Goal: Check status

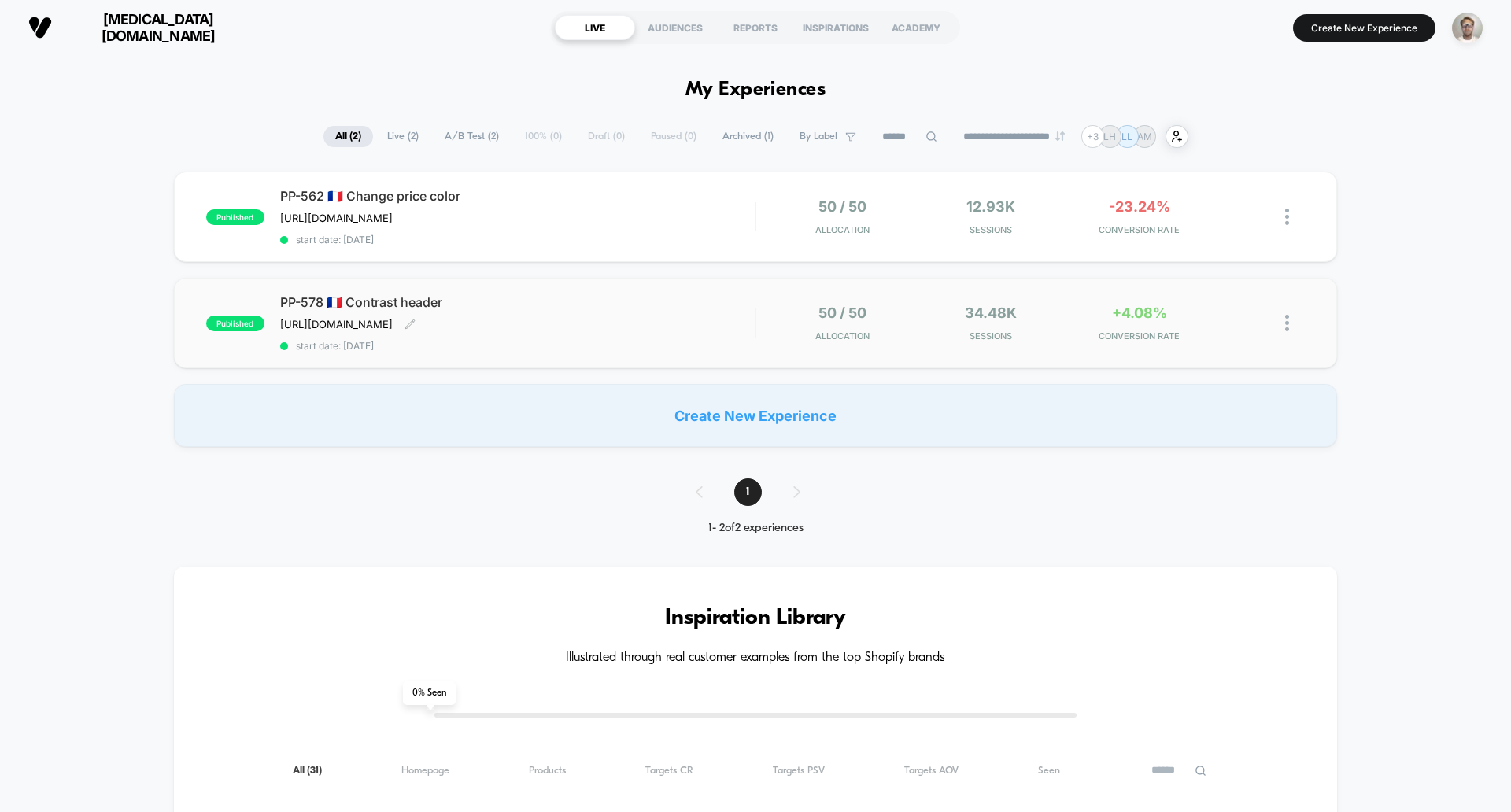
click at [629, 310] on span "PP-578 🇫🇷 Contrast header" at bounding box center [517, 302] width 474 height 15
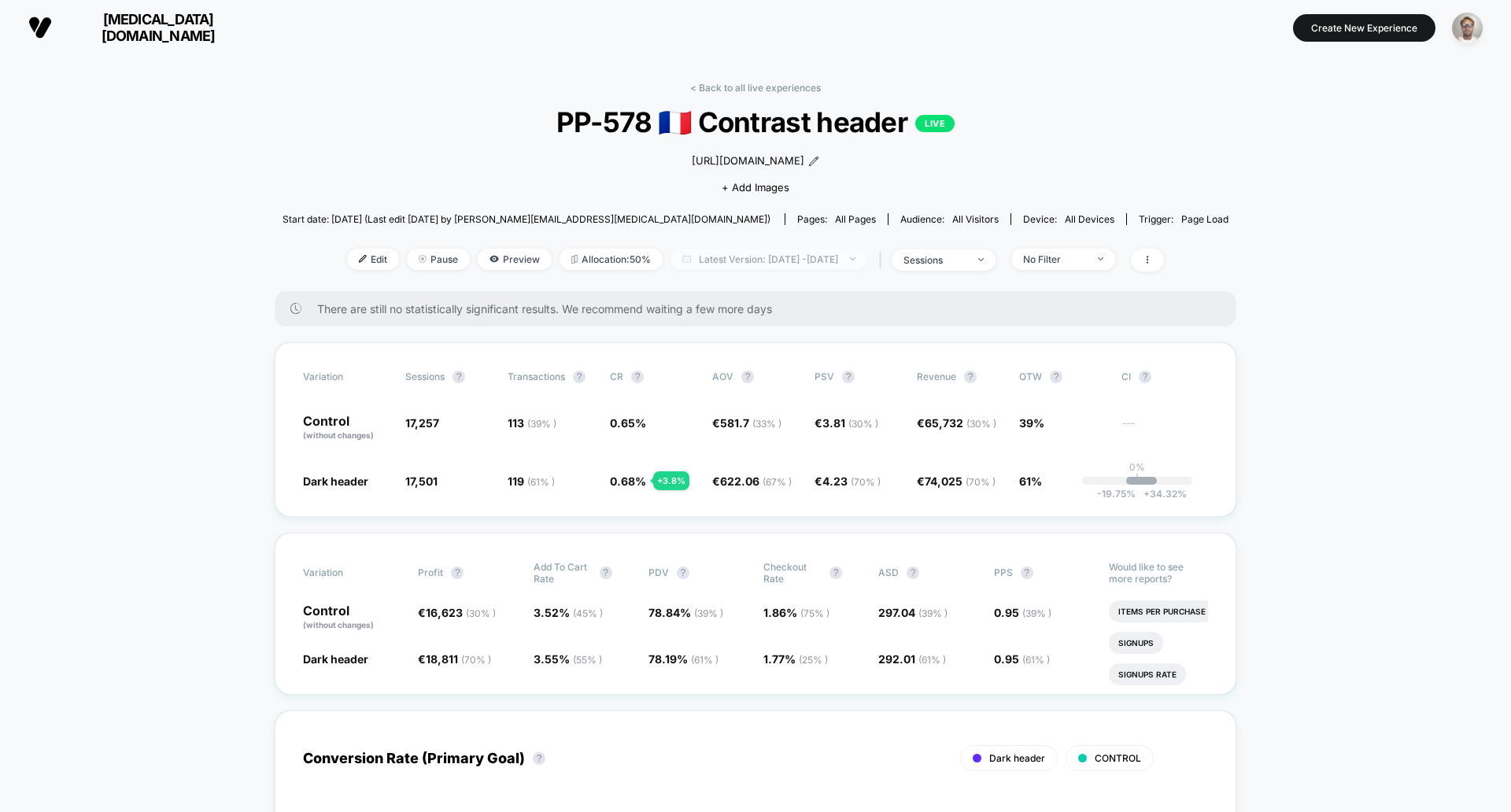
click at [759, 252] on span "Latest Version: [DATE] - [DATE]" at bounding box center [769, 259] width 197 height 21
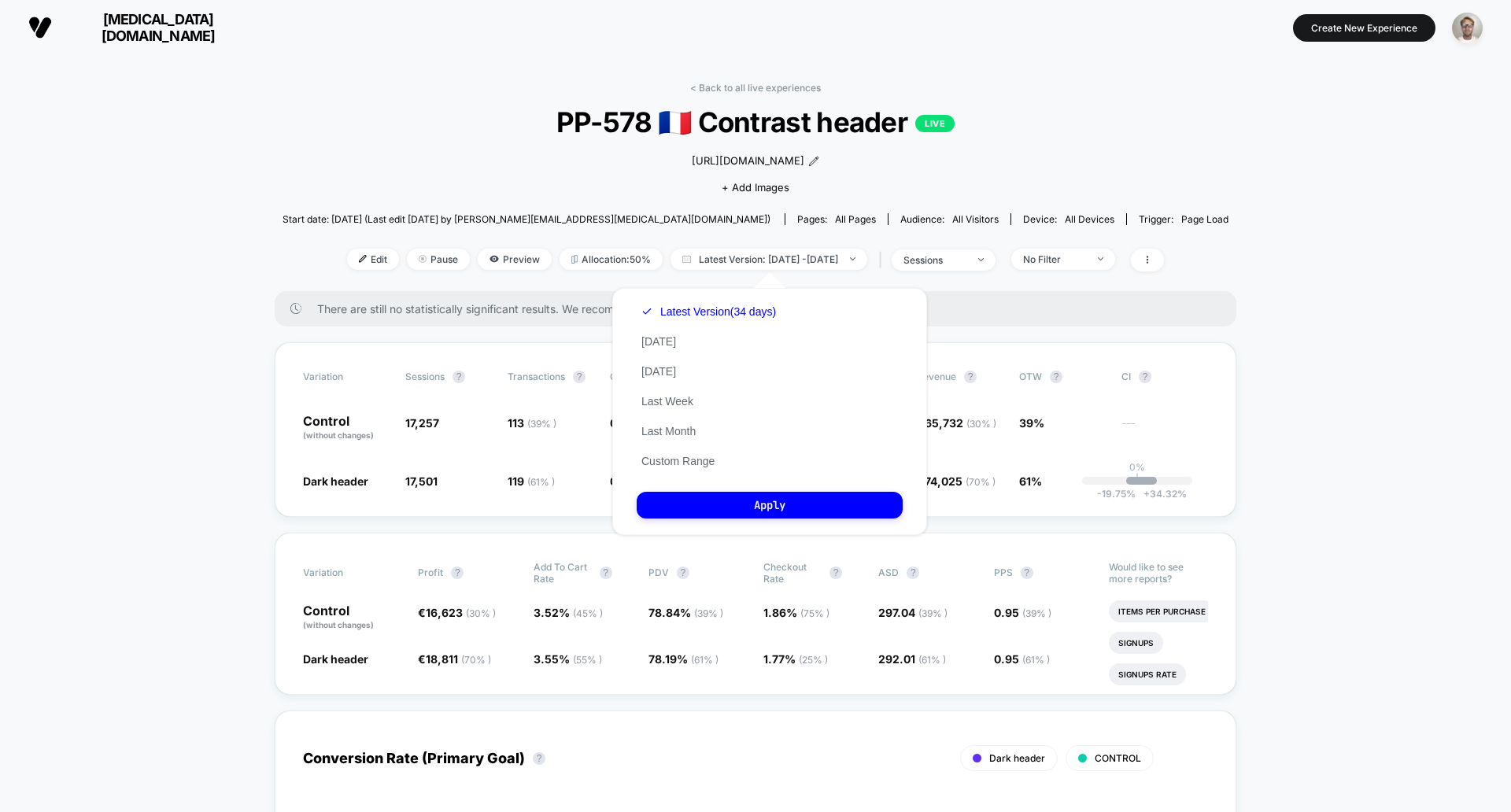
click at [665, 459] on button "Custom Range" at bounding box center [677, 461] width 83 height 14
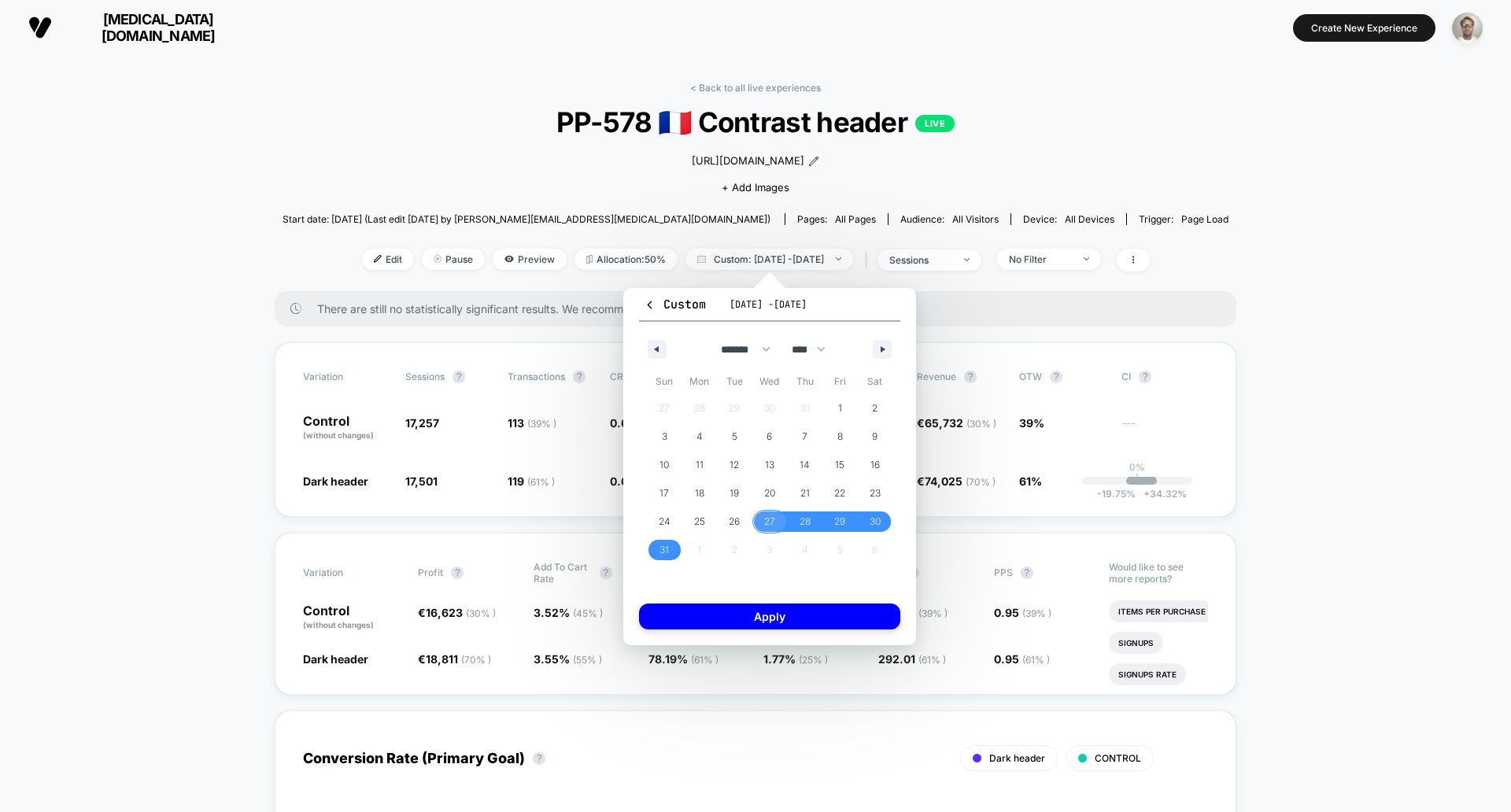
drag, startPoint x: 765, startPoint y: 521, endPoint x: 776, endPoint y: 513, distance: 13.6
click at [765, 521] on span "27" at bounding box center [770, 521] width 11 height 28
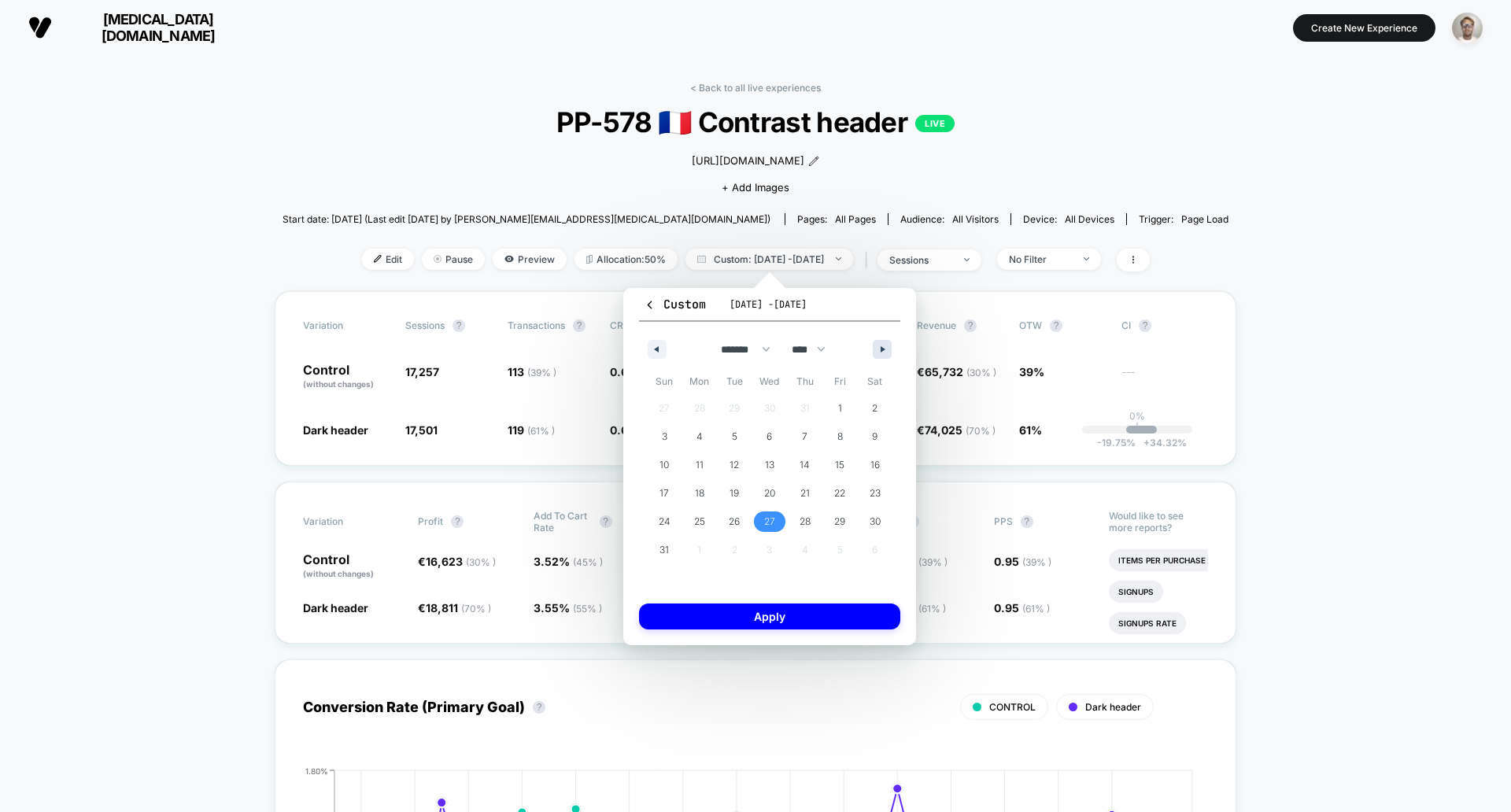
click at [879, 347] on button "button" at bounding box center [882, 350] width 19 height 19
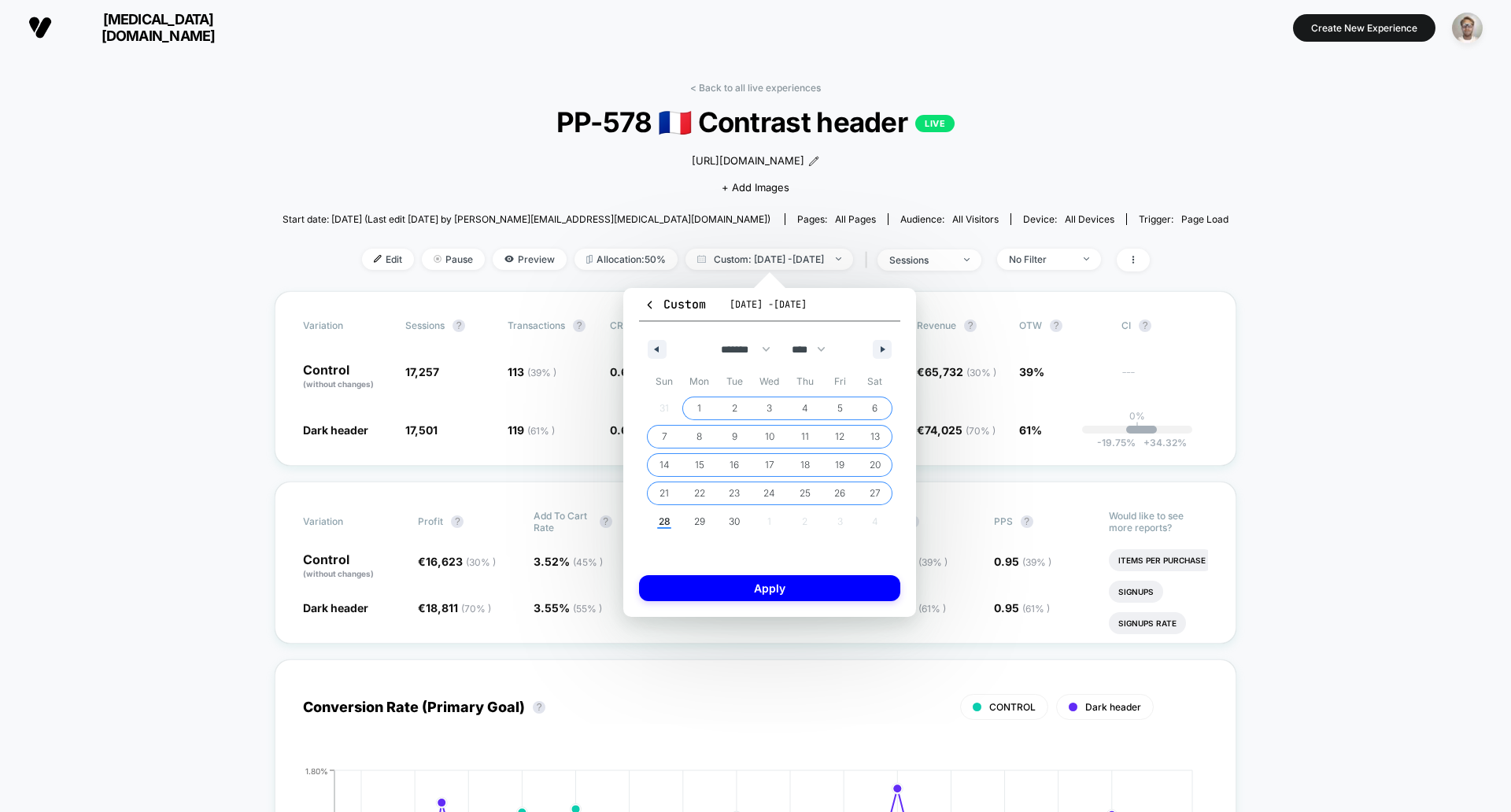
click at [870, 488] on span "27" at bounding box center [875, 493] width 11 height 28
select select "*"
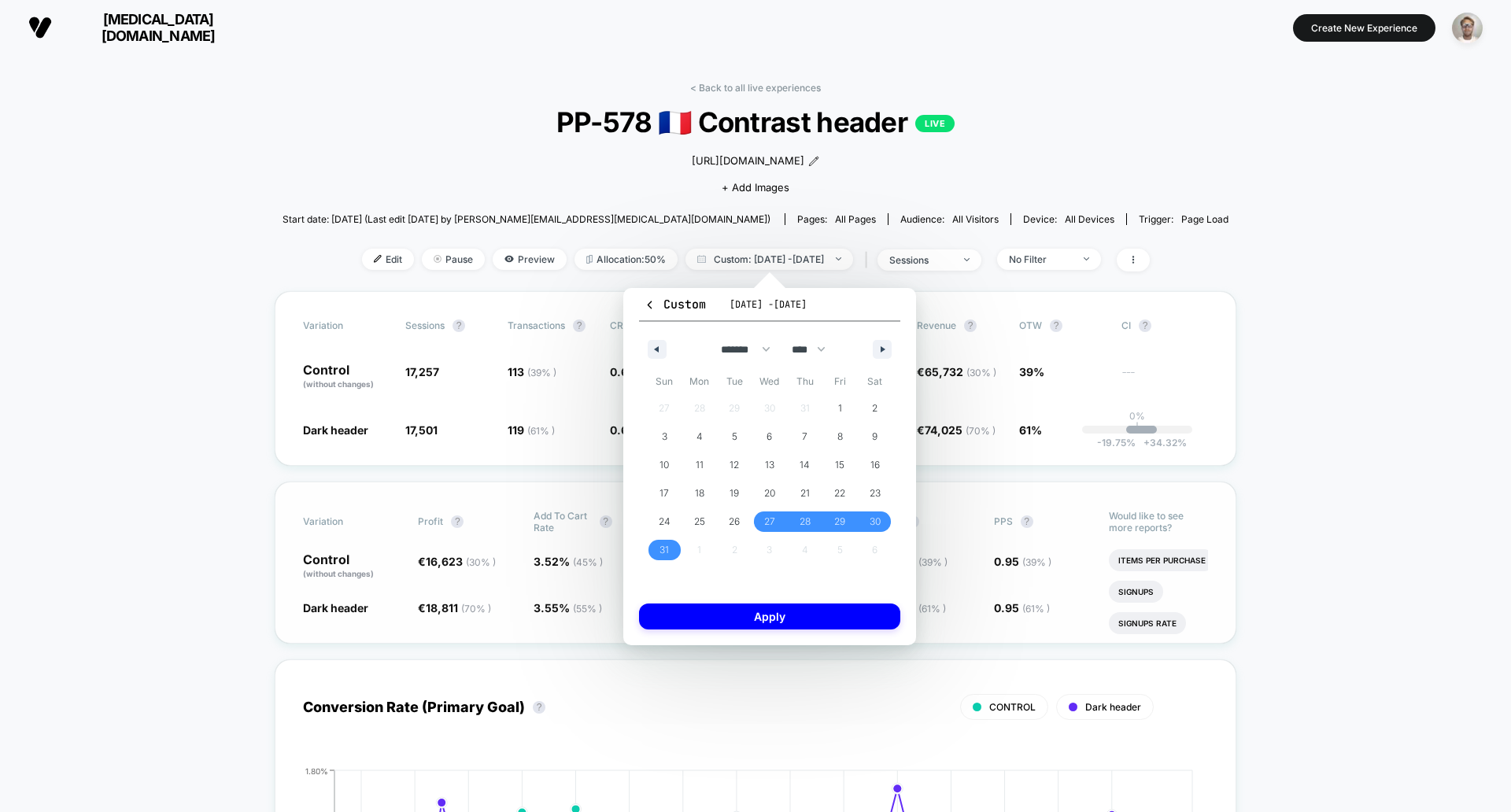
click at [763, 617] on button "Apply" at bounding box center [770, 617] width 261 height 26
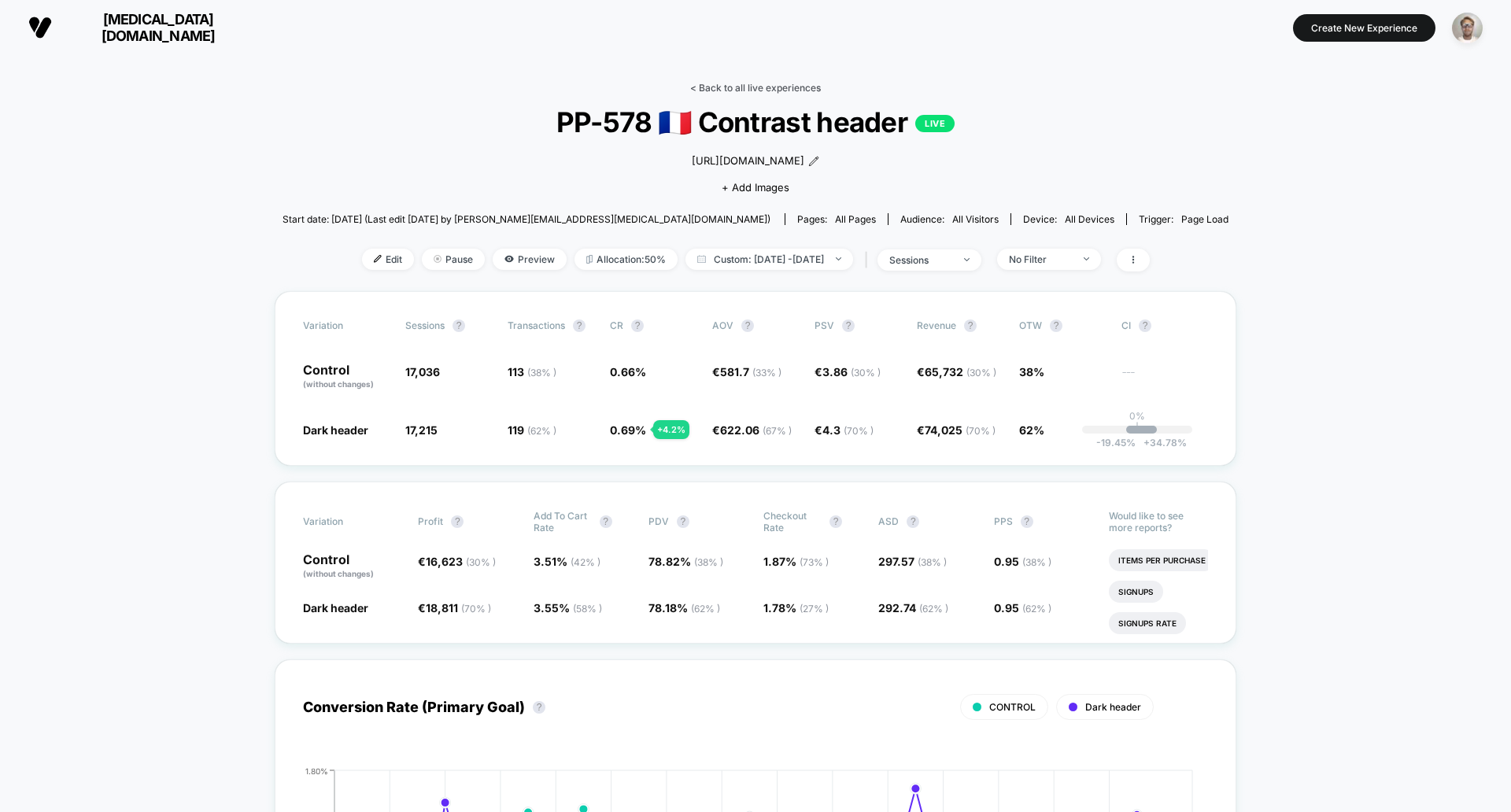
click at [729, 85] on link "< Back to all live experiences" at bounding box center [755, 88] width 131 height 12
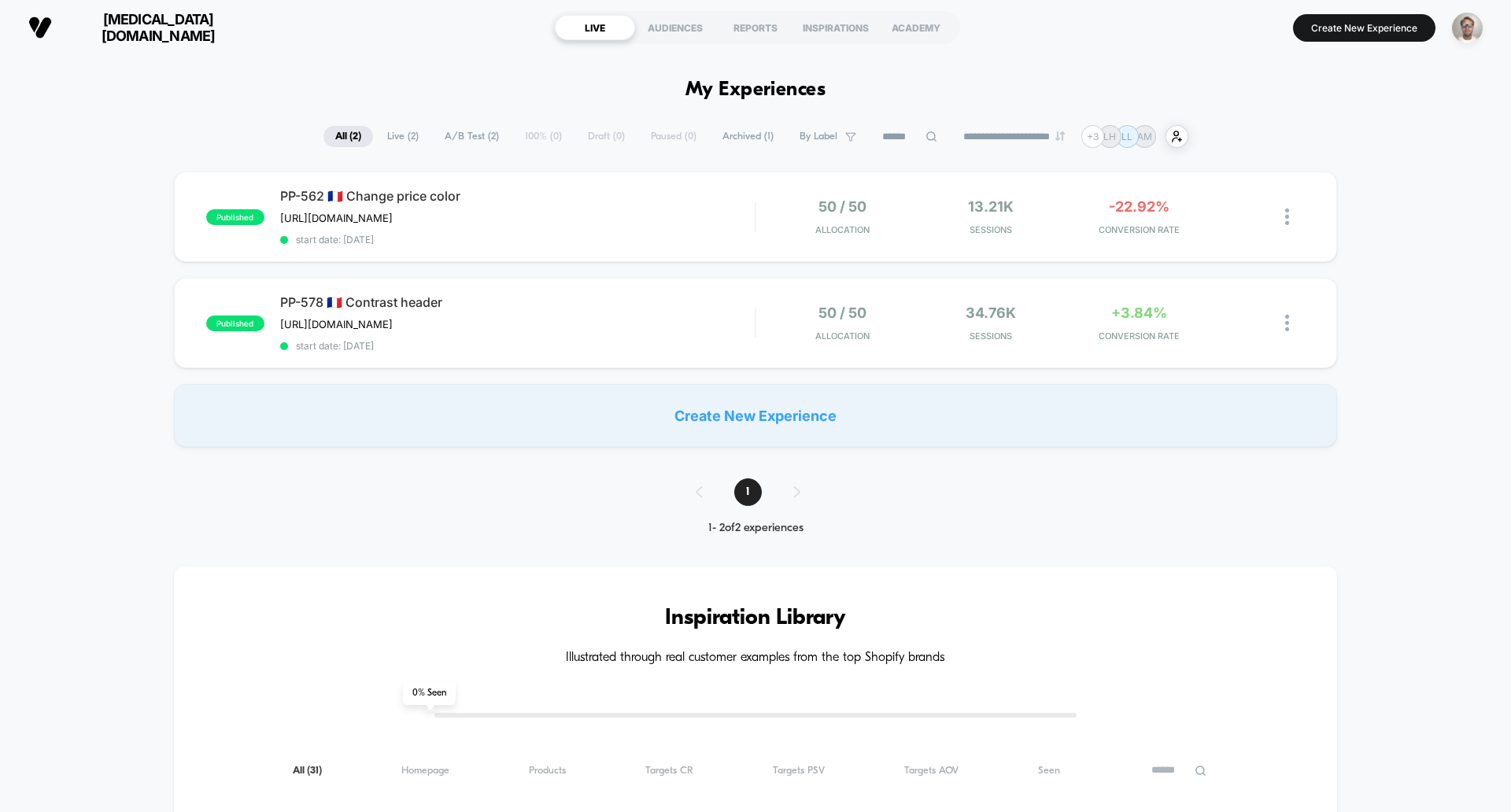
click at [762, 246] on div "published PP-562 🇫🇷 Change price color [URL][DOMAIN_NAME] Click to edit experie…" at bounding box center [755, 217] width 1163 height 90
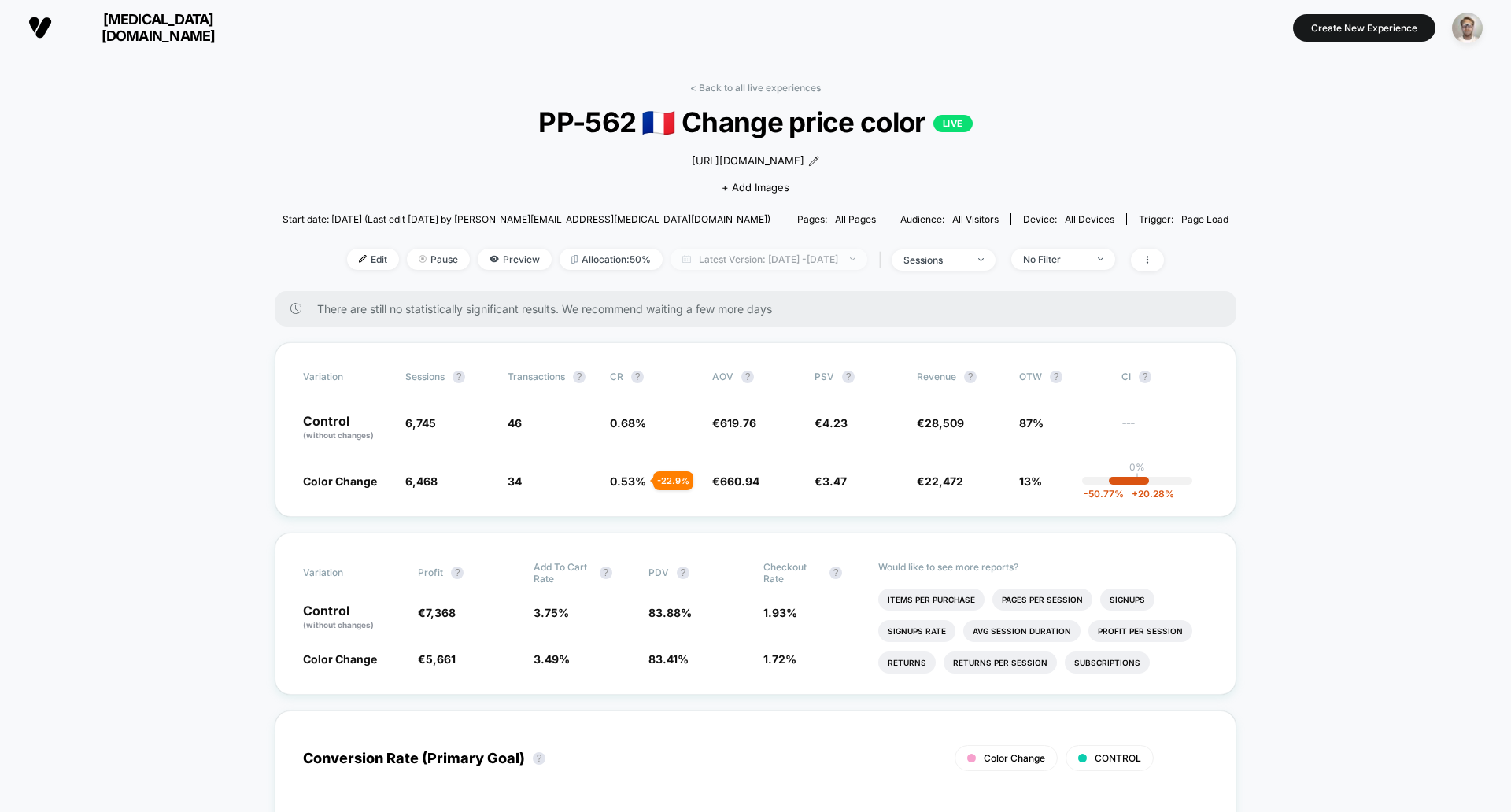
drag, startPoint x: 754, startPoint y: 277, endPoint x: 767, endPoint y: 281, distance: 13.6
click at [754, 270] on span "Latest Version: [DATE] - [DATE]" at bounding box center [769, 259] width 197 height 21
select select "*"
select select "****"
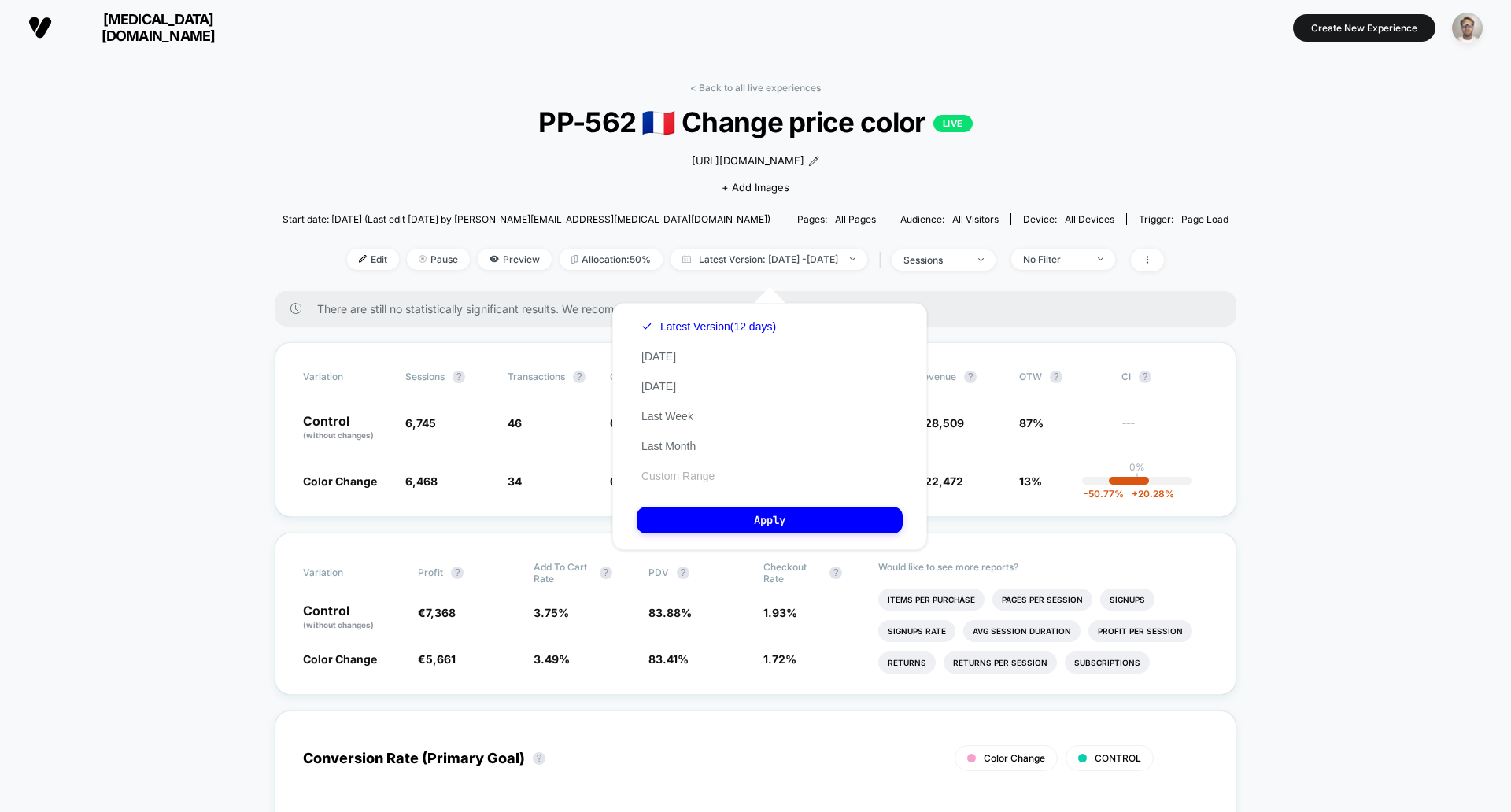
click at [691, 473] on button "Custom Range" at bounding box center [677, 476] width 83 height 14
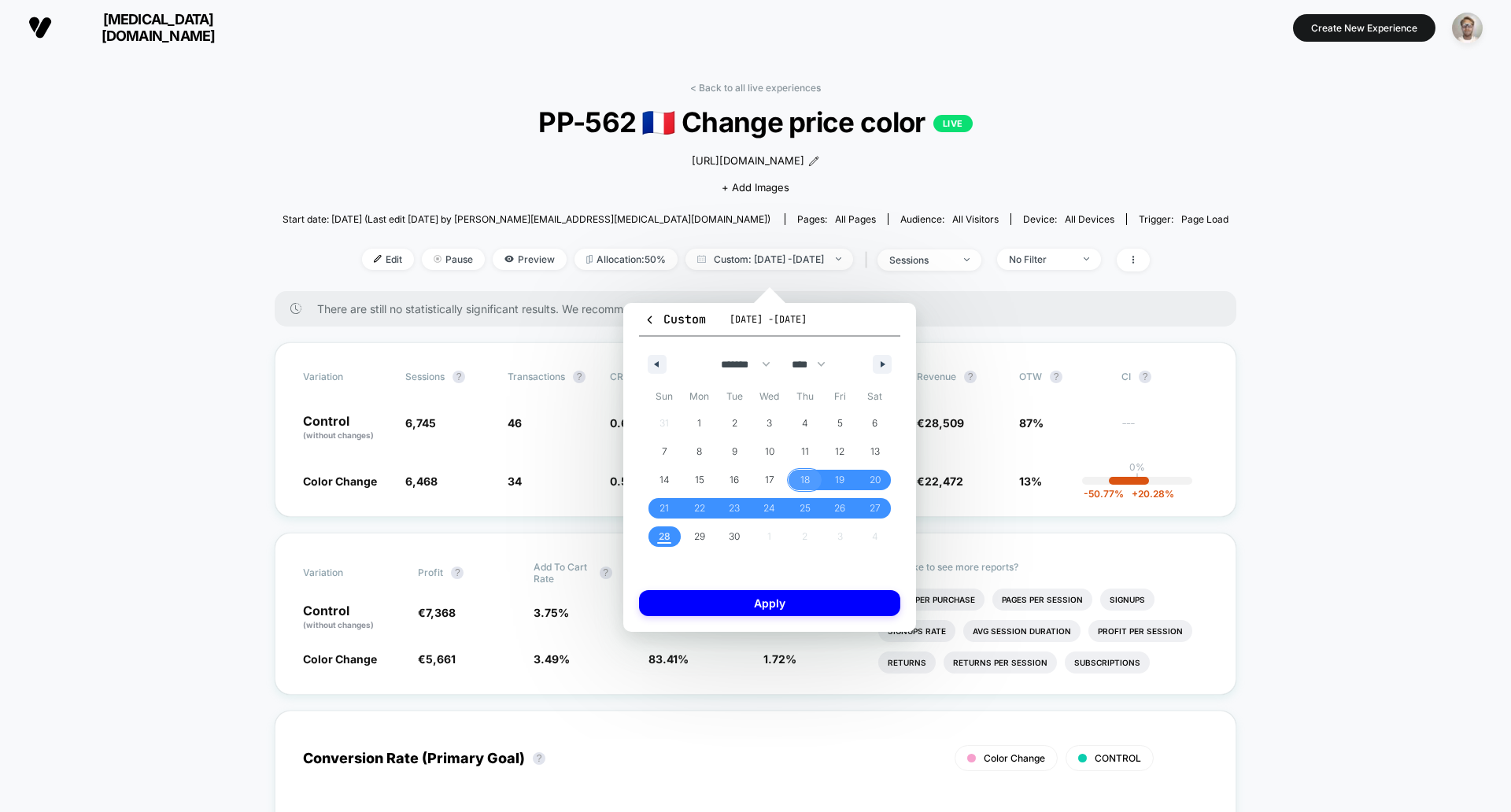
click at [803, 474] on span "18" at bounding box center [805, 479] width 9 height 28
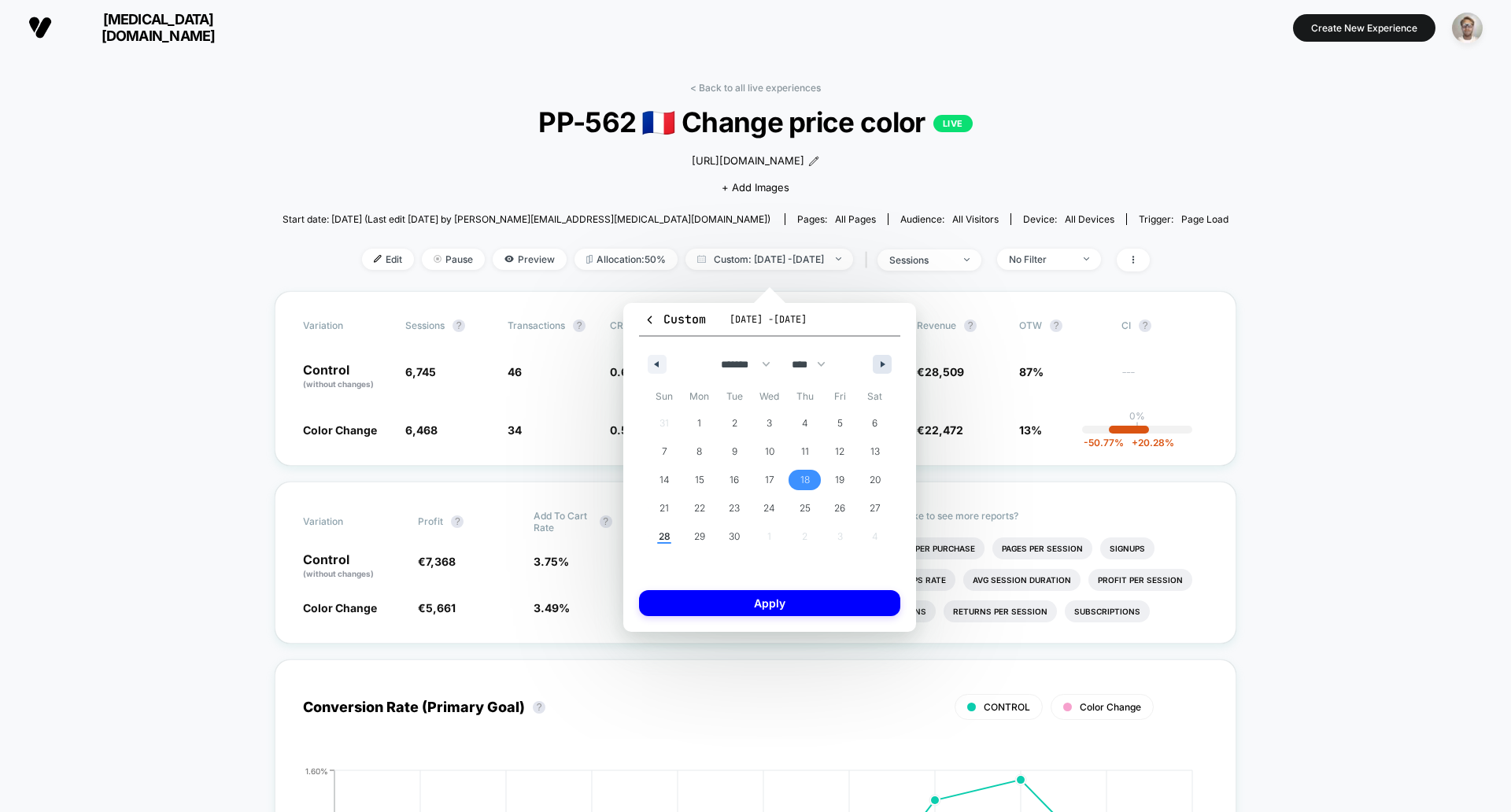
click at [880, 358] on button "button" at bounding box center [882, 364] width 19 height 19
click at [654, 367] on button "button" at bounding box center [657, 364] width 19 height 19
select select "*"
click at [875, 503] on span "27" at bounding box center [875, 508] width 11 height 28
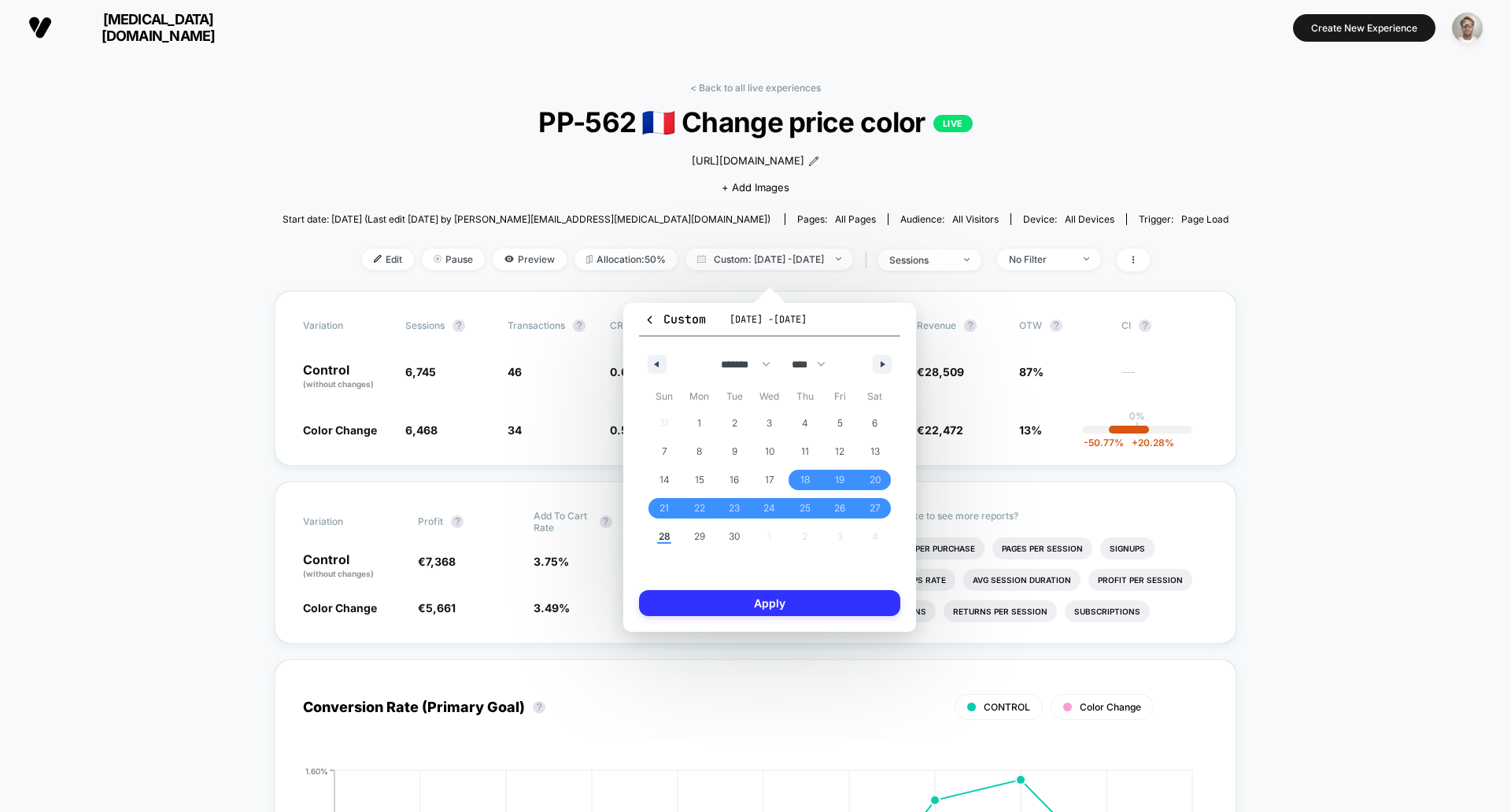
click at [793, 599] on button "Apply" at bounding box center [770, 603] width 261 height 26
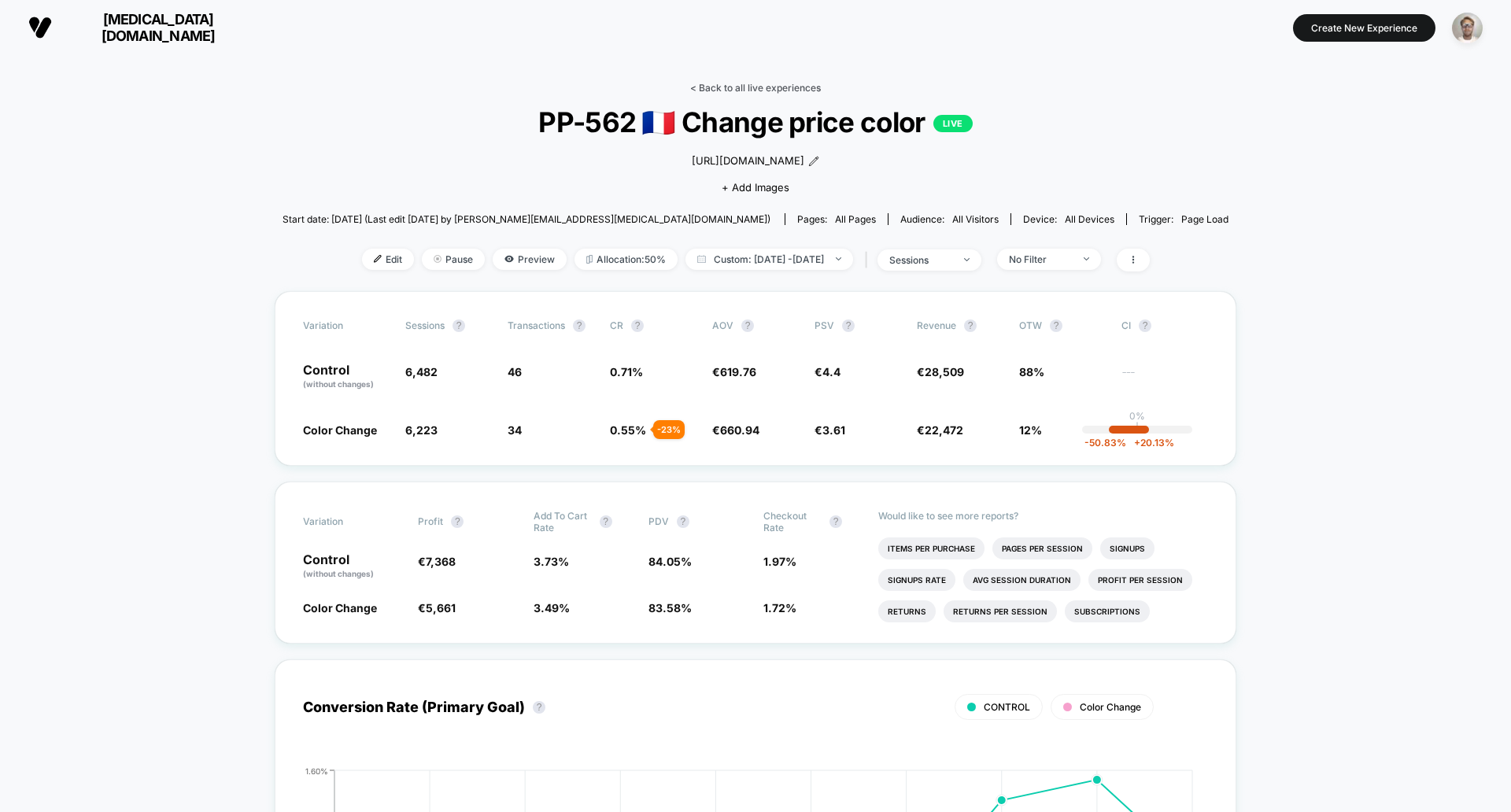
click at [749, 89] on link "< Back to all live experiences" at bounding box center [755, 88] width 131 height 12
